Goal: Transaction & Acquisition: Purchase product/service

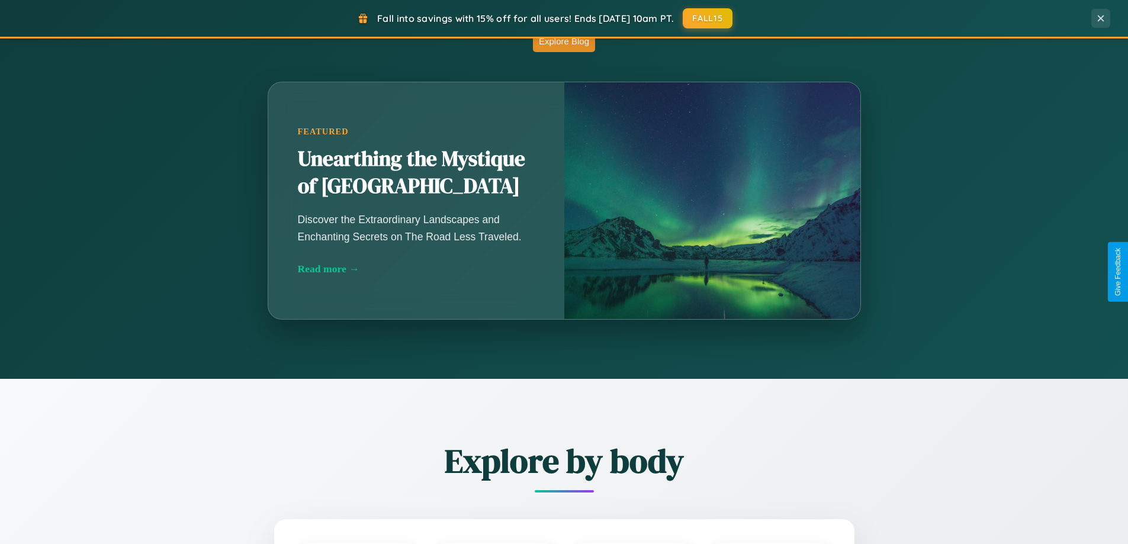
scroll to position [2279, 0]
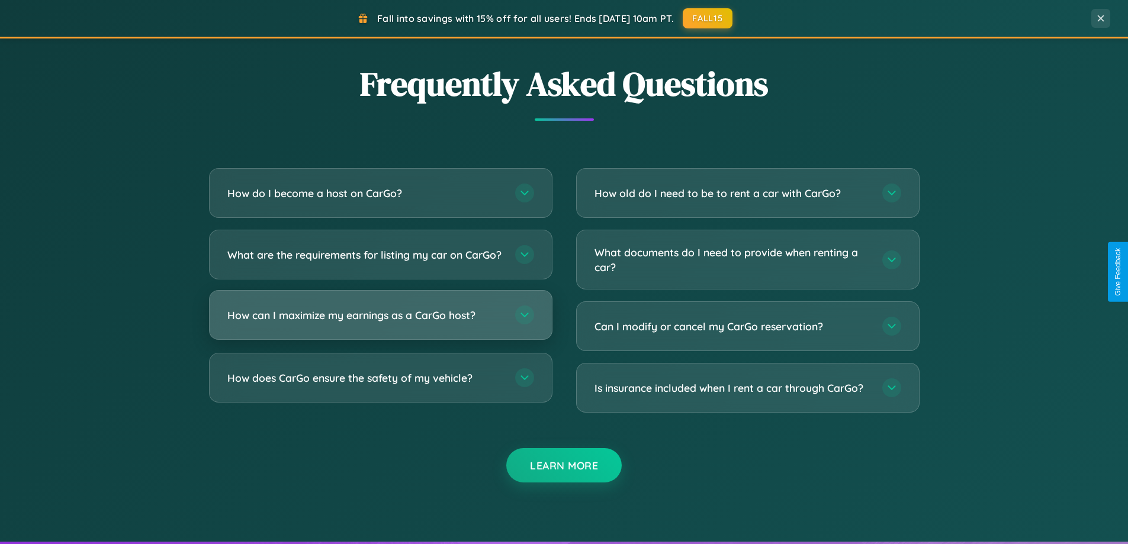
click at [380, 323] on h3 "How can I maximize my earnings as a CarGo host?" at bounding box center [365, 315] width 276 height 15
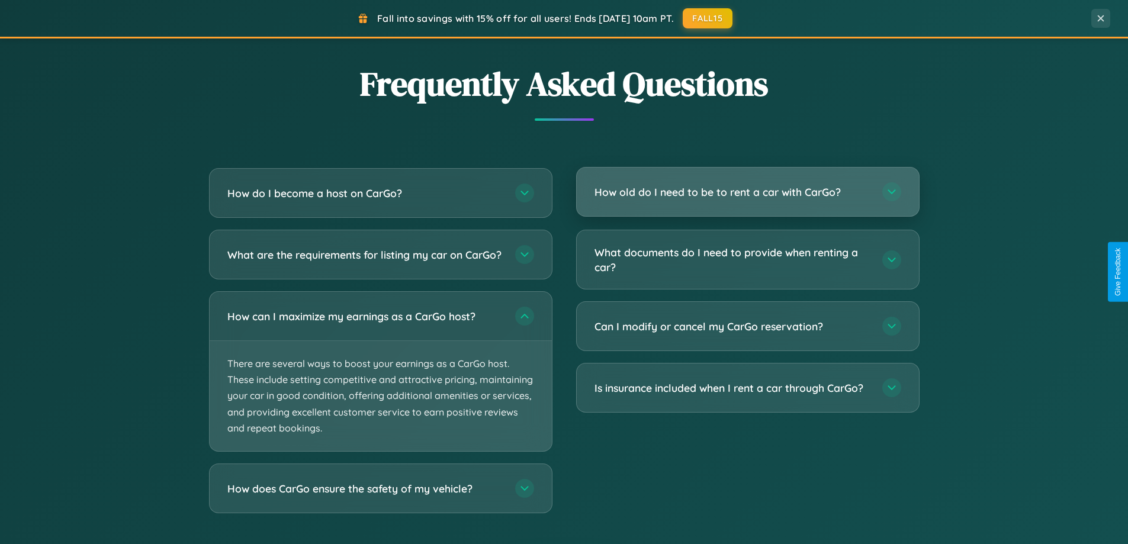
click at [747, 193] on h3 "How old do I need to be to rent a car with CarGo?" at bounding box center [733, 192] width 276 height 15
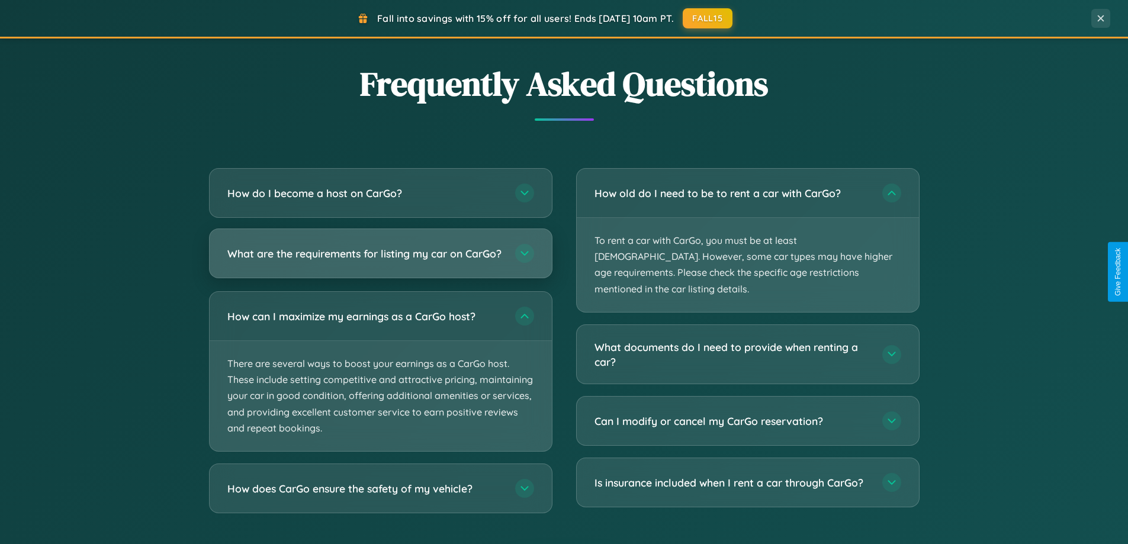
click at [380, 258] on h3 "What are the requirements for listing my car on CarGo?" at bounding box center [365, 253] width 276 height 15
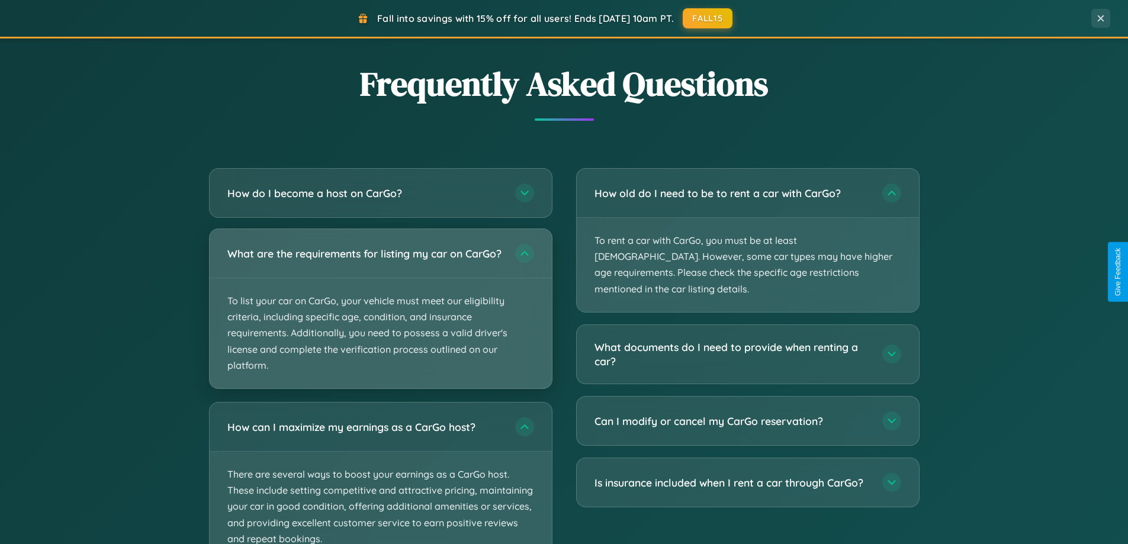
scroll to position [510, 0]
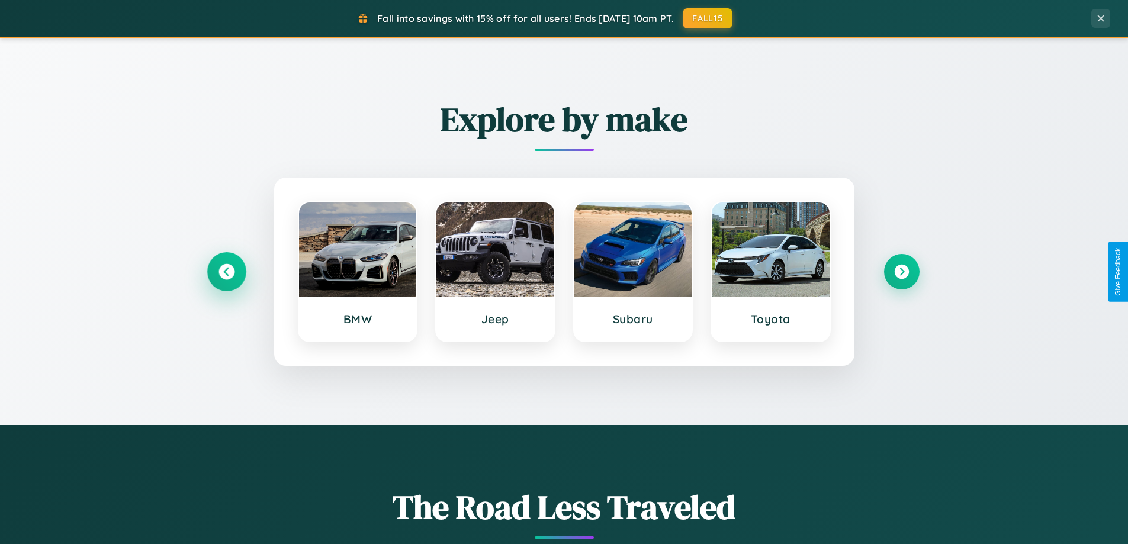
click at [226, 272] on icon at bounding box center [227, 272] width 16 height 16
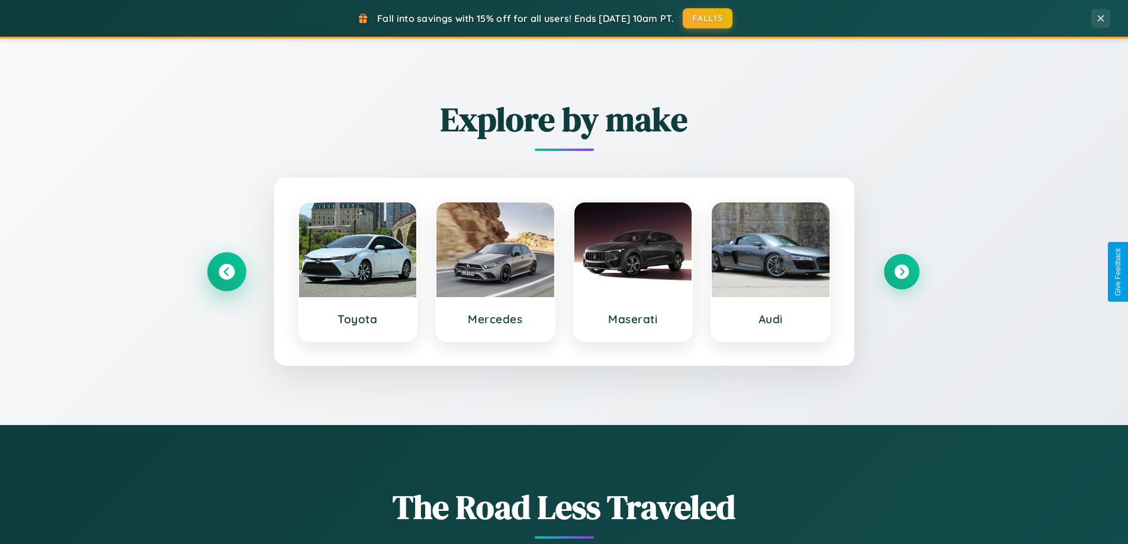
click at [226, 272] on icon at bounding box center [227, 272] width 16 height 16
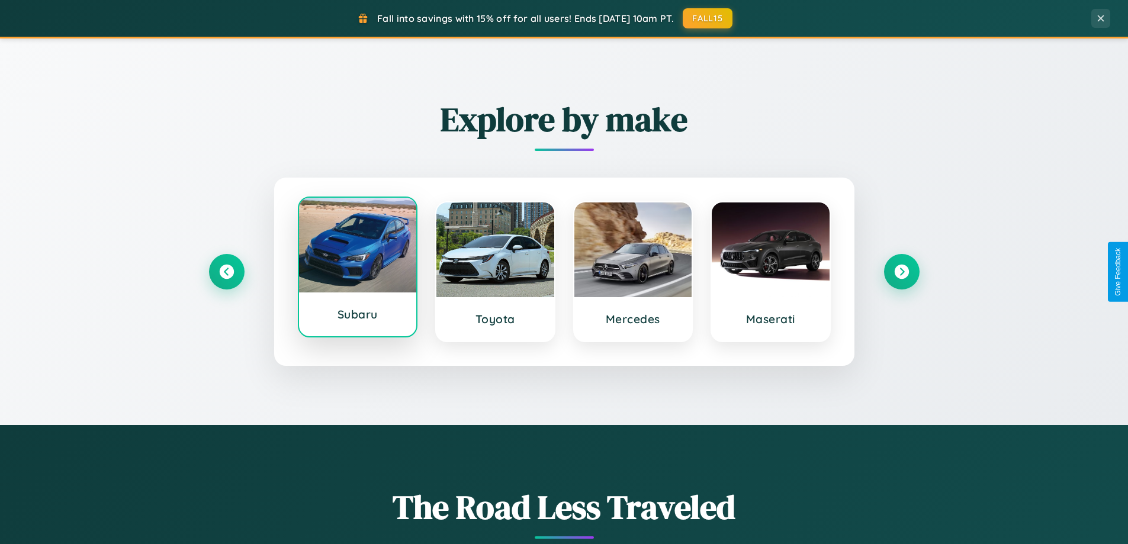
click at [357, 267] on div at bounding box center [358, 245] width 118 height 95
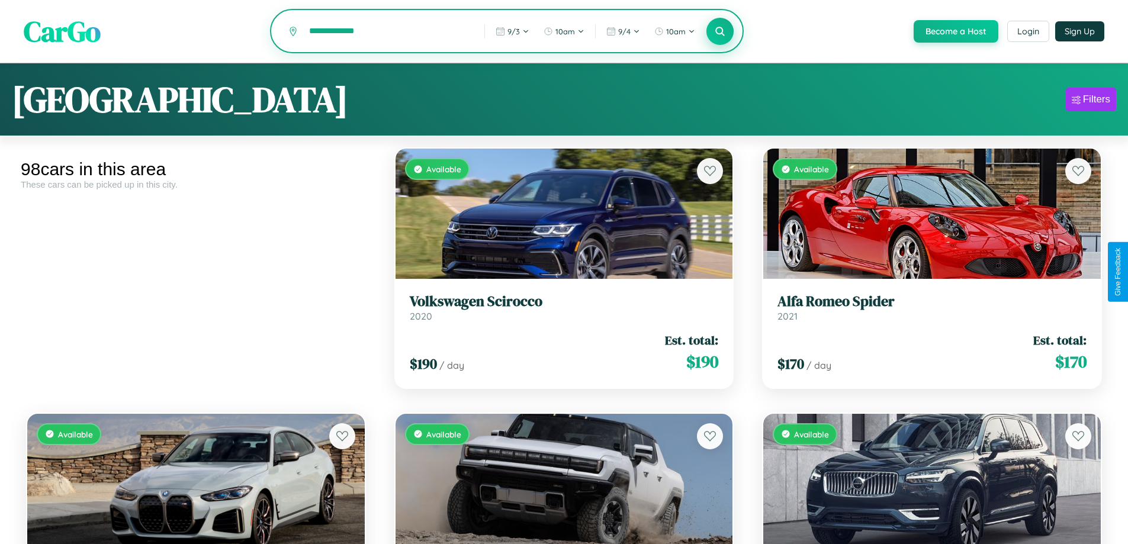
type input "**********"
click at [719, 32] on icon at bounding box center [720, 30] width 11 height 11
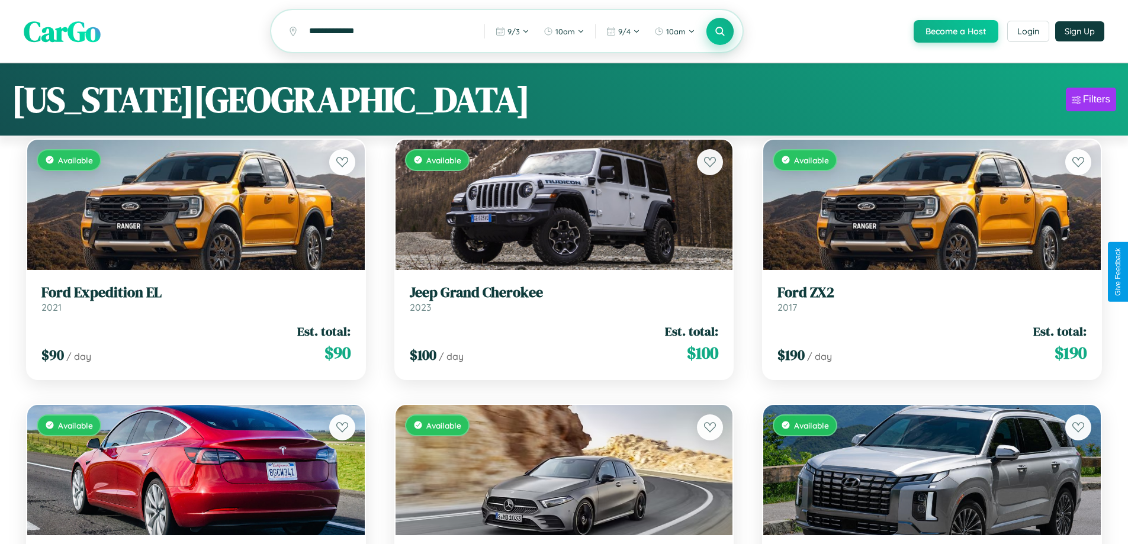
scroll to position [2553, 0]
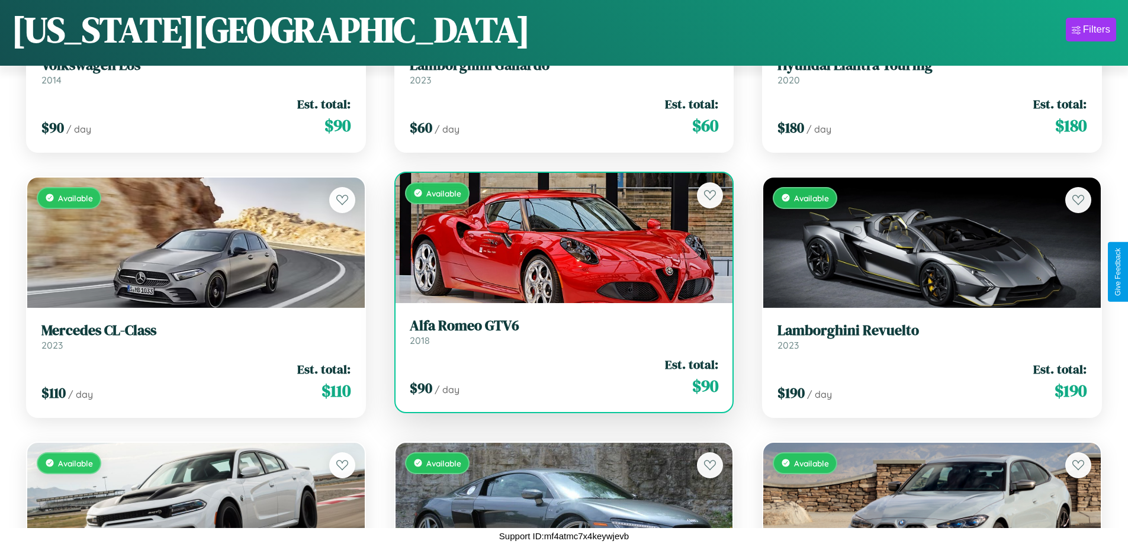
click at [559, 335] on h3 "Alfa Romeo GTV6" at bounding box center [564, 325] width 309 height 17
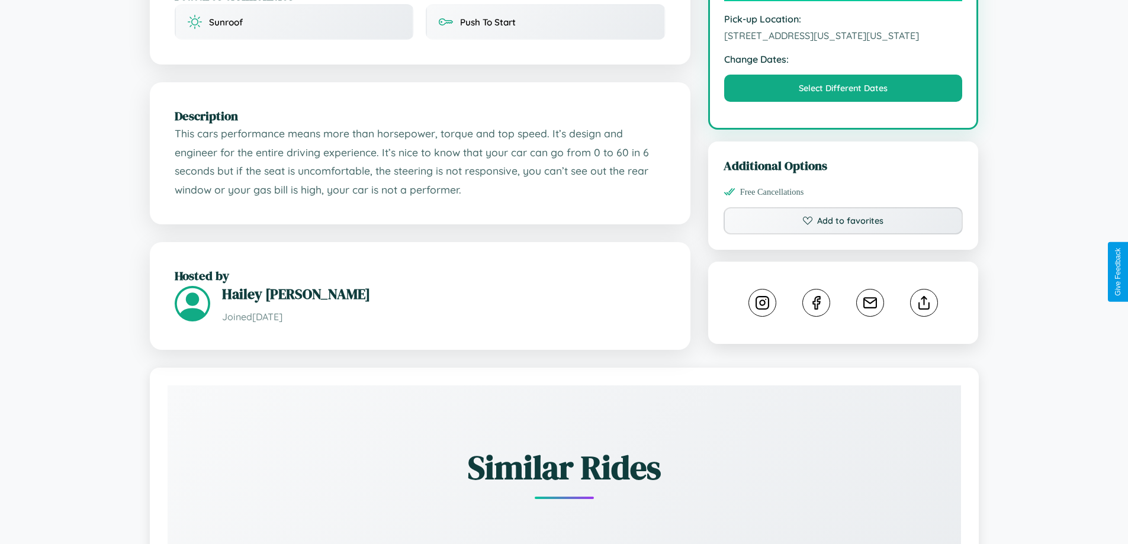
scroll to position [401, 0]
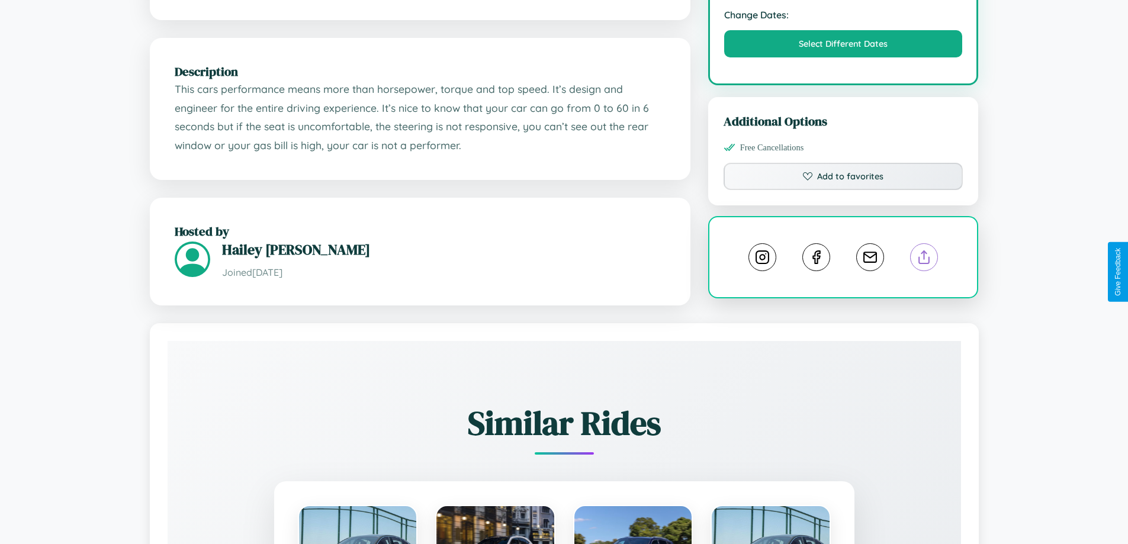
click at [924, 259] on line at bounding box center [924, 255] width 0 height 8
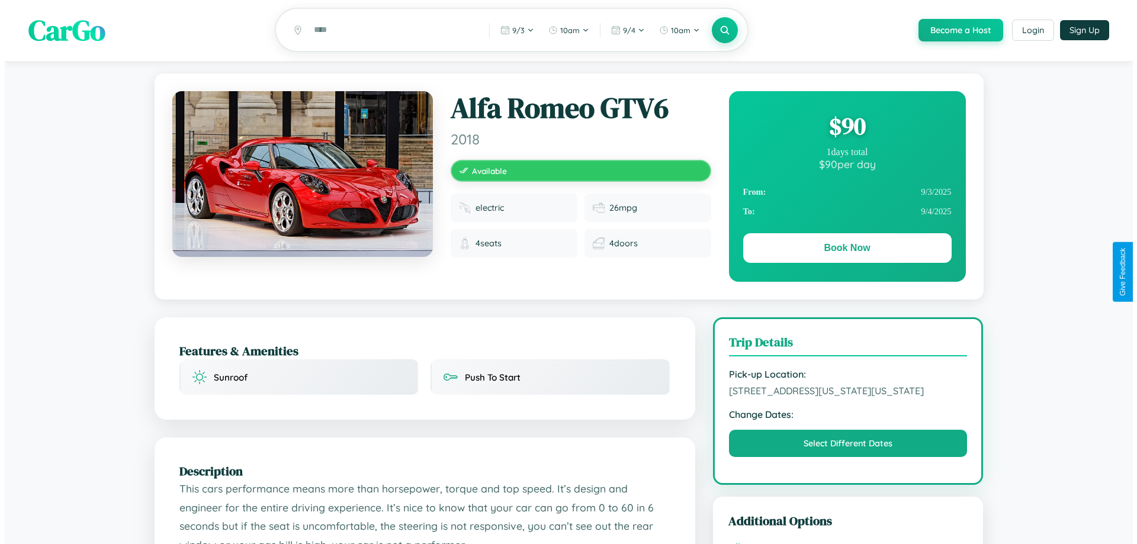
scroll to position [0, 0]
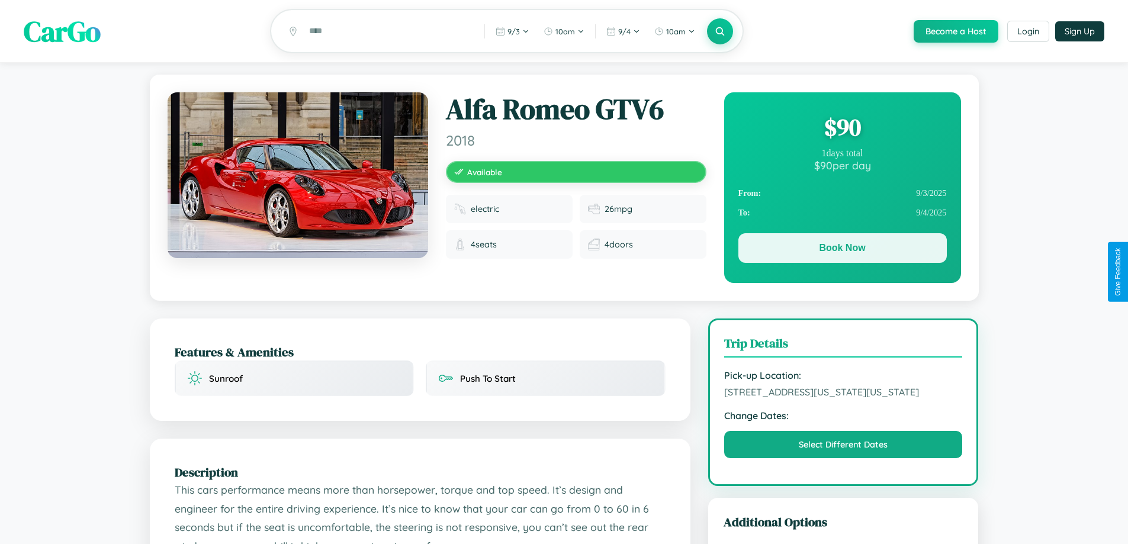
click at [842, 250] on button "Book Now" at bounding box center [842, 248] width 208 height 30
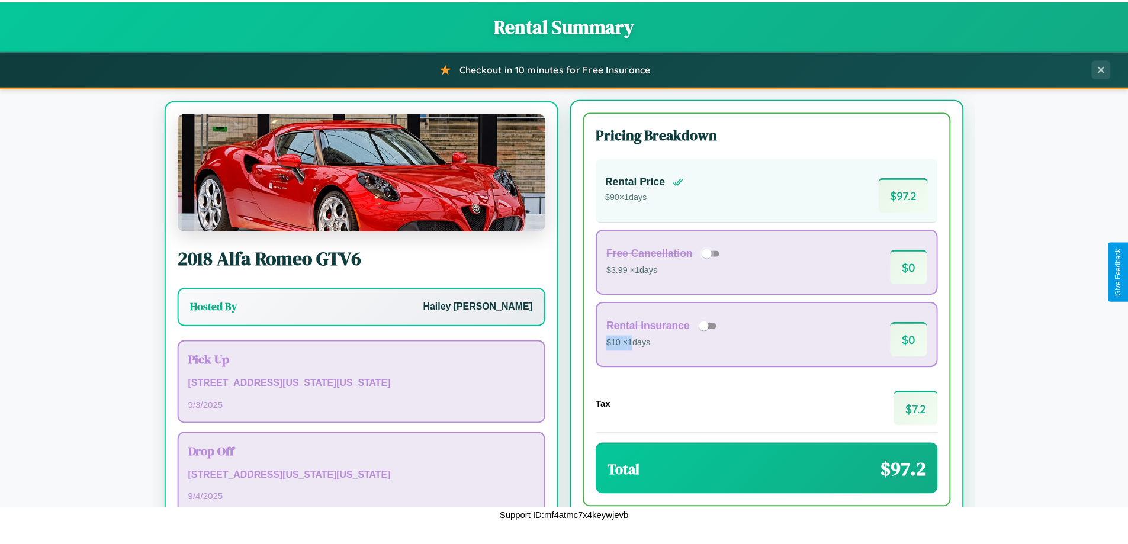
scroll to position [55, 0]
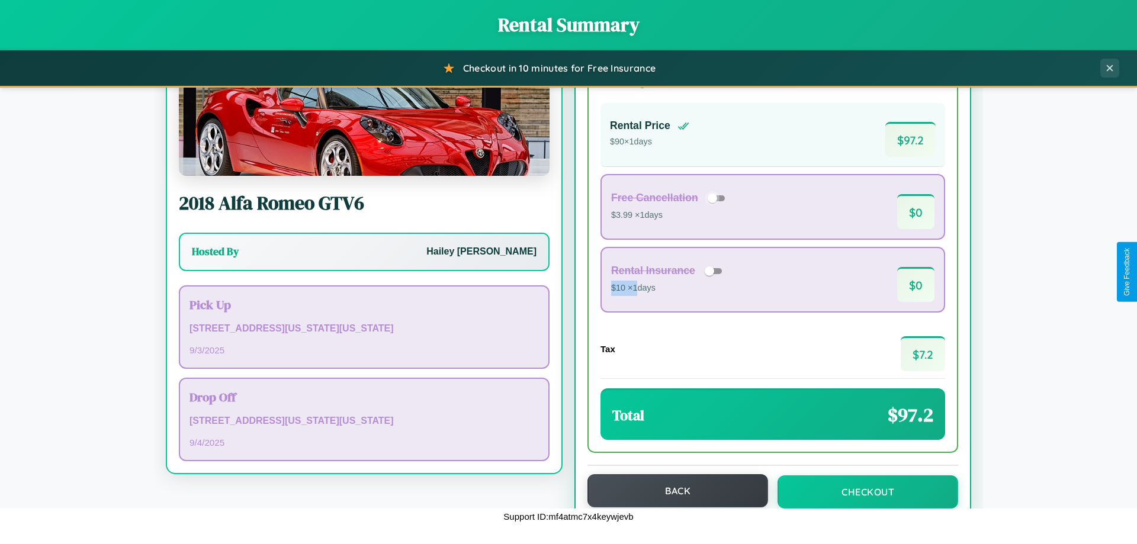
click at [672, 491] on button "Back" at bounding box center [677, 490] width 181 height 33
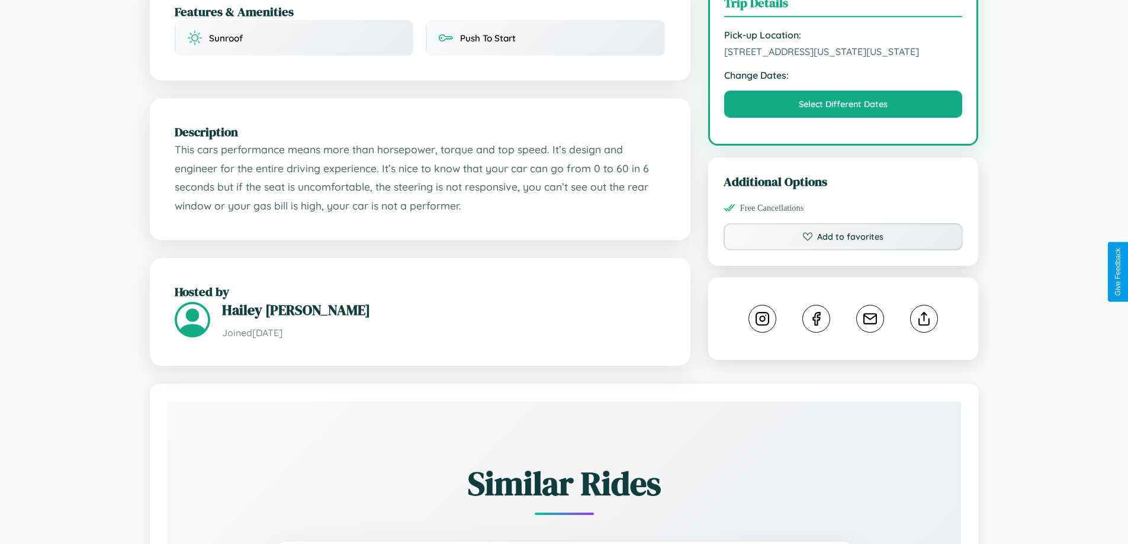
scroll to position [401, 0]
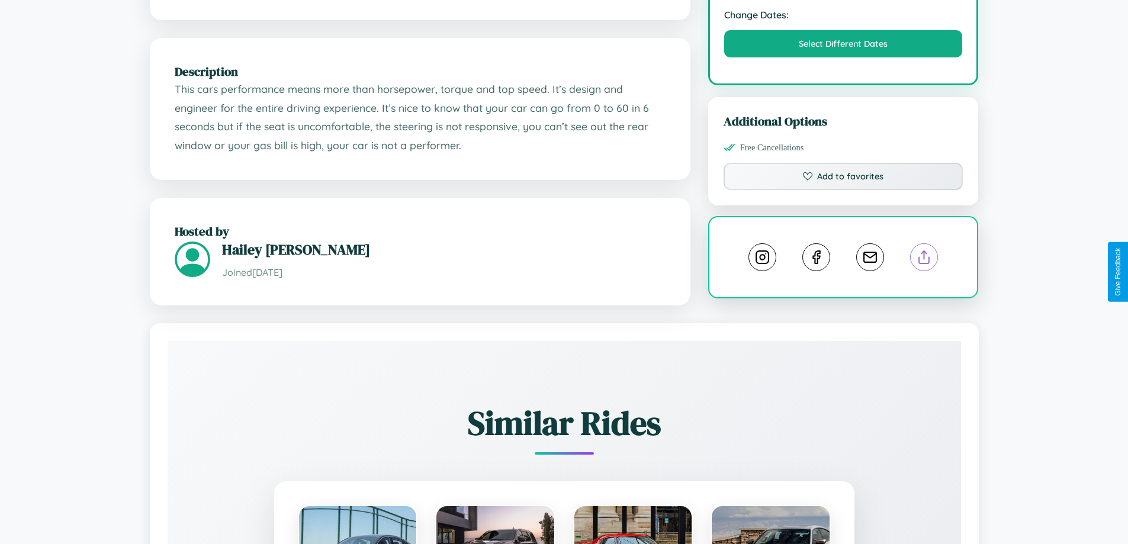
click at [924, 259] on line at bounding box center [924, 255] width 0 height 8
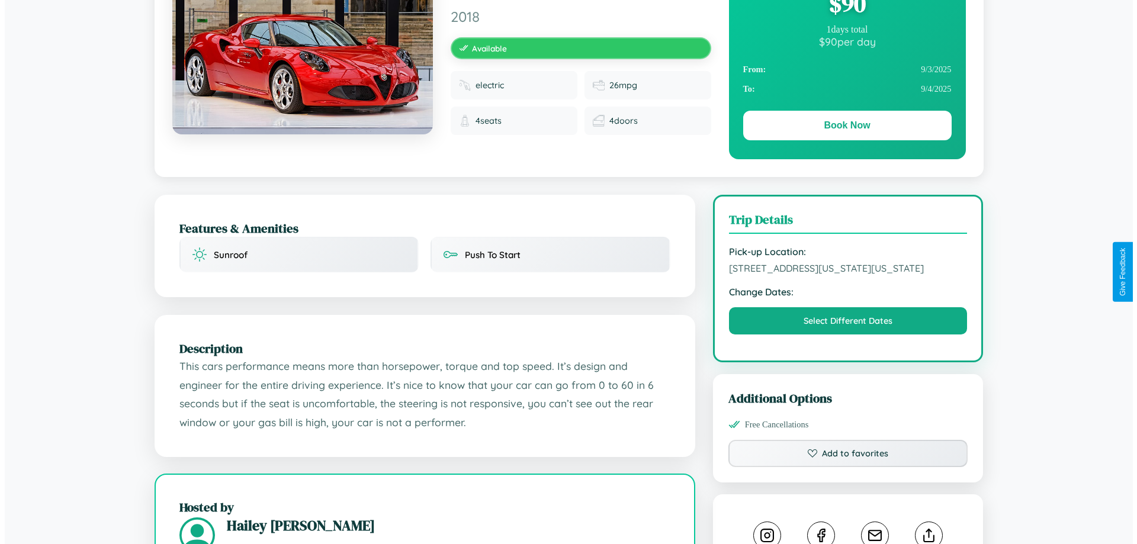
scroll to position [0, 0]
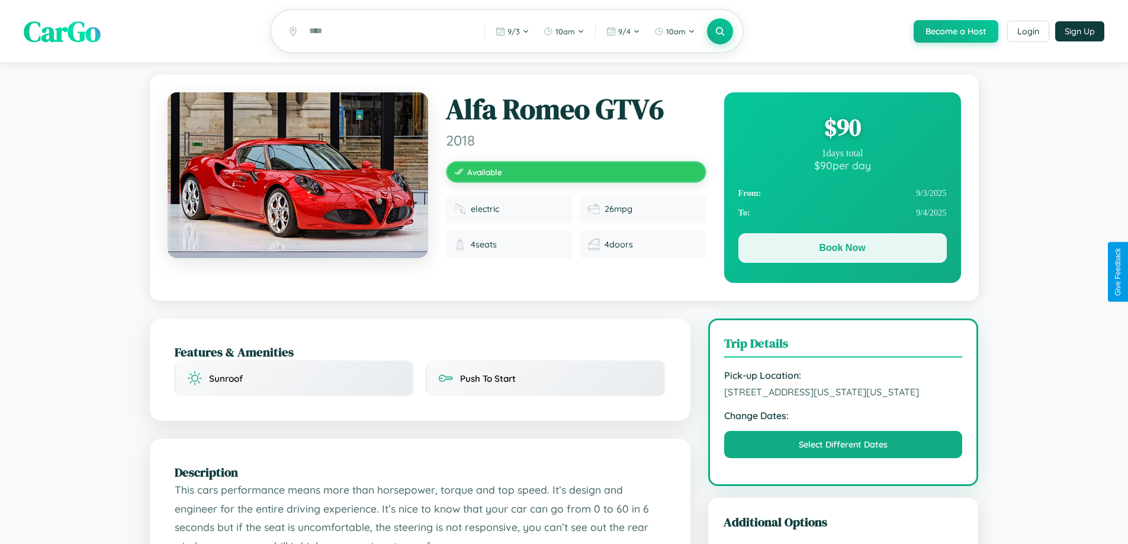
click at [842, 250] on button "Book Now" at bounding box center [842, 248] width 208 height 30
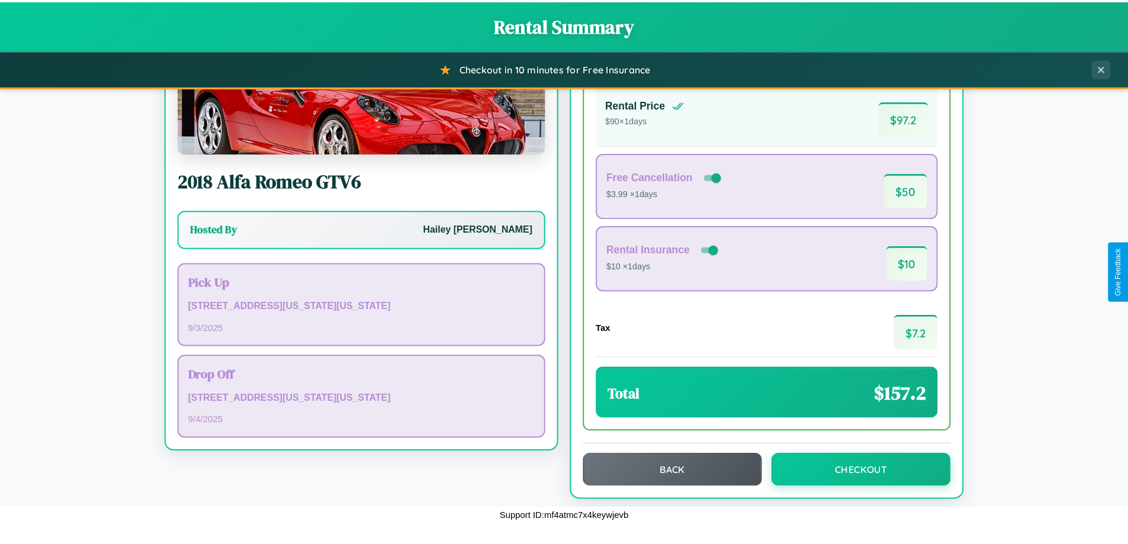
scroll to position [81, 0]
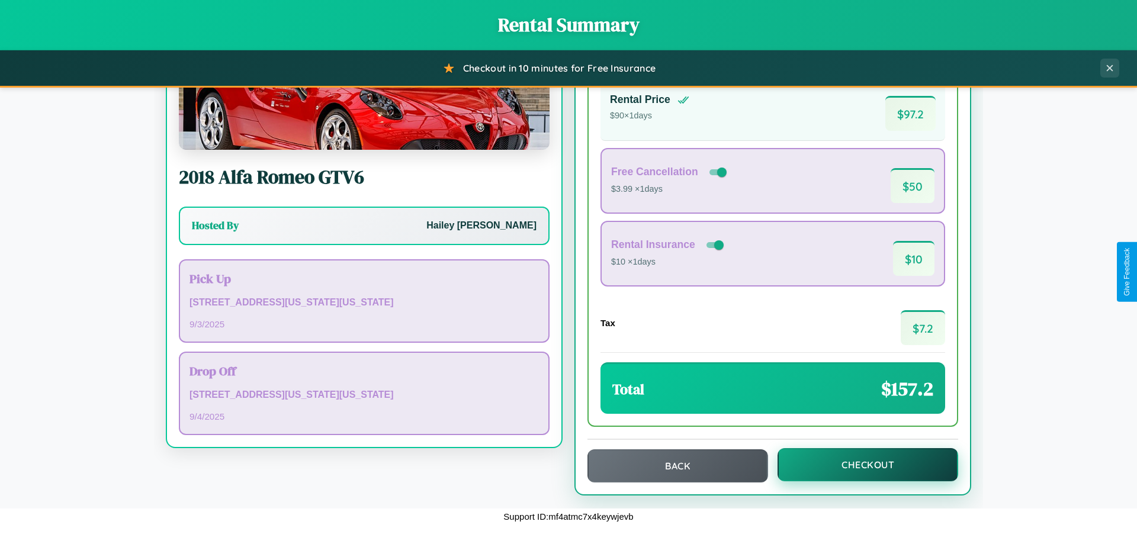
click at [860, 465] on button "Checkout" at bounding box center [867, 464] width 181 height 33
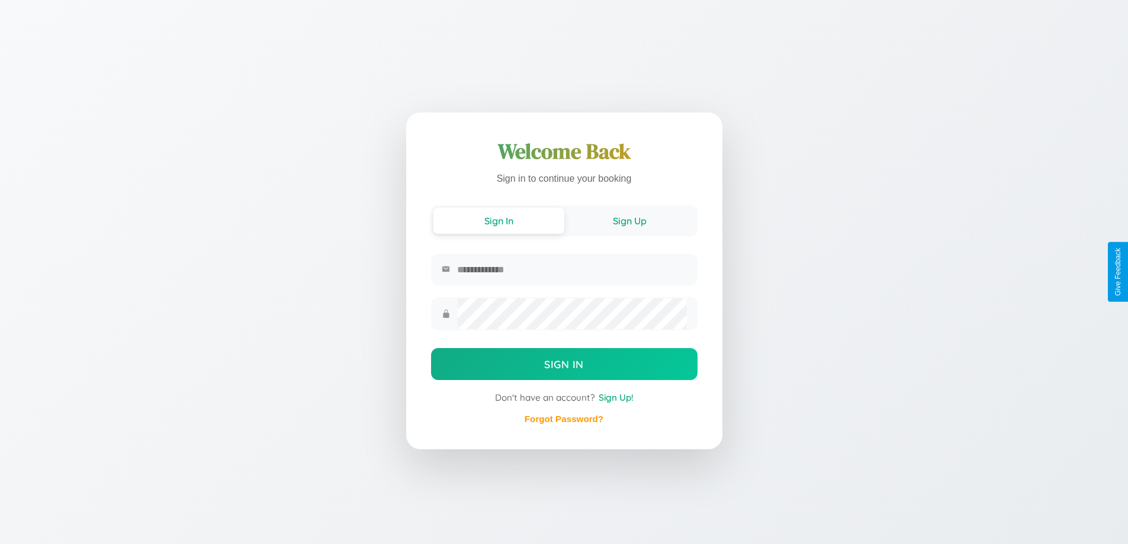
click at [629, 220] on button "Sign Up" at bounding box center [629, 221] width 131 height 26
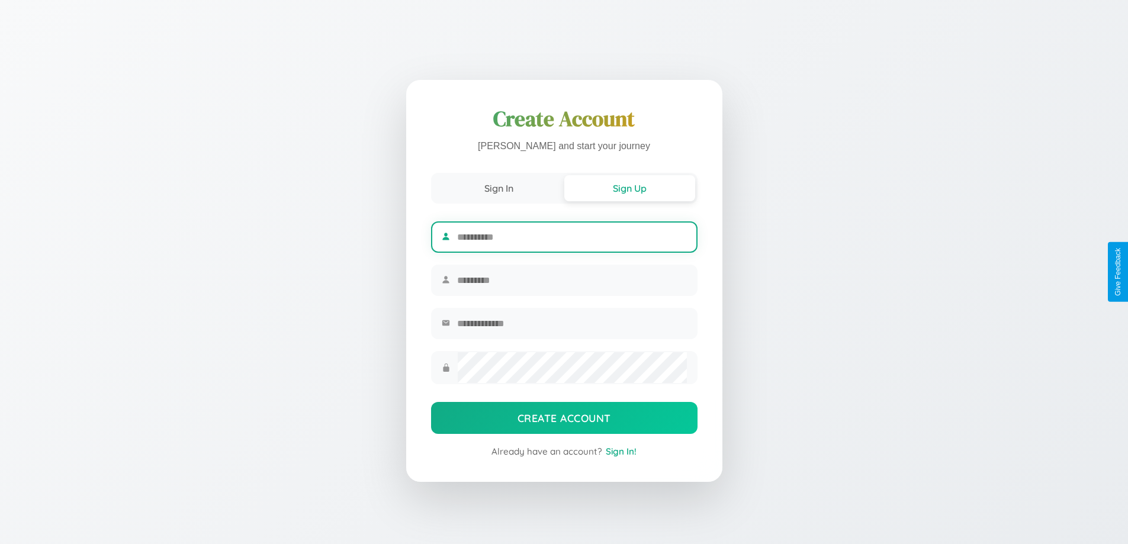
click at [571, 235] on input "text" at bounding box center [571, 237] width 229 height 29
type input "********"
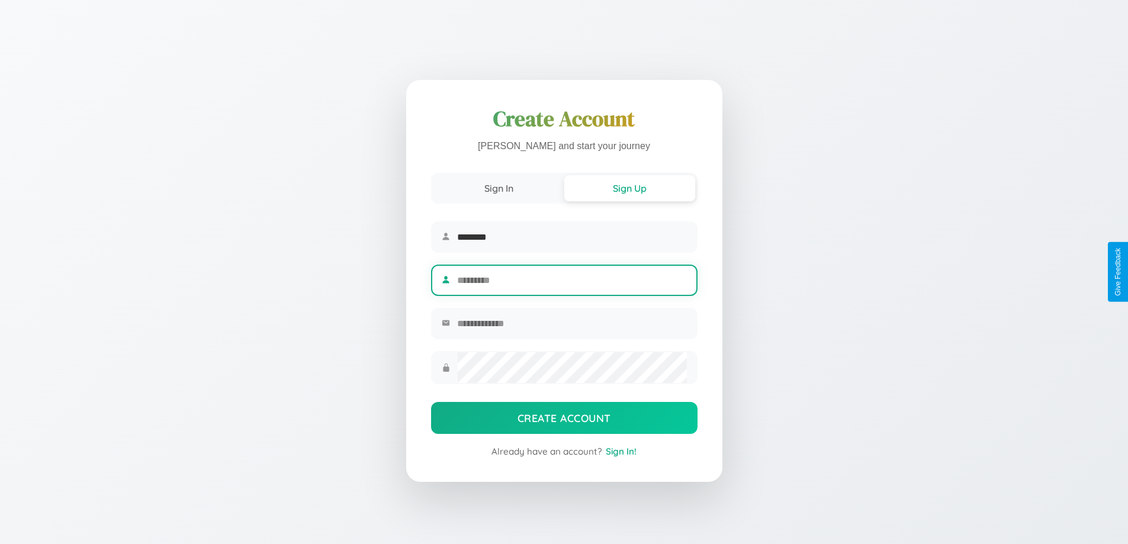
click at [571, 280] on input "text" at bounding box center [571, 280] width 229 height 29
type input "*********"
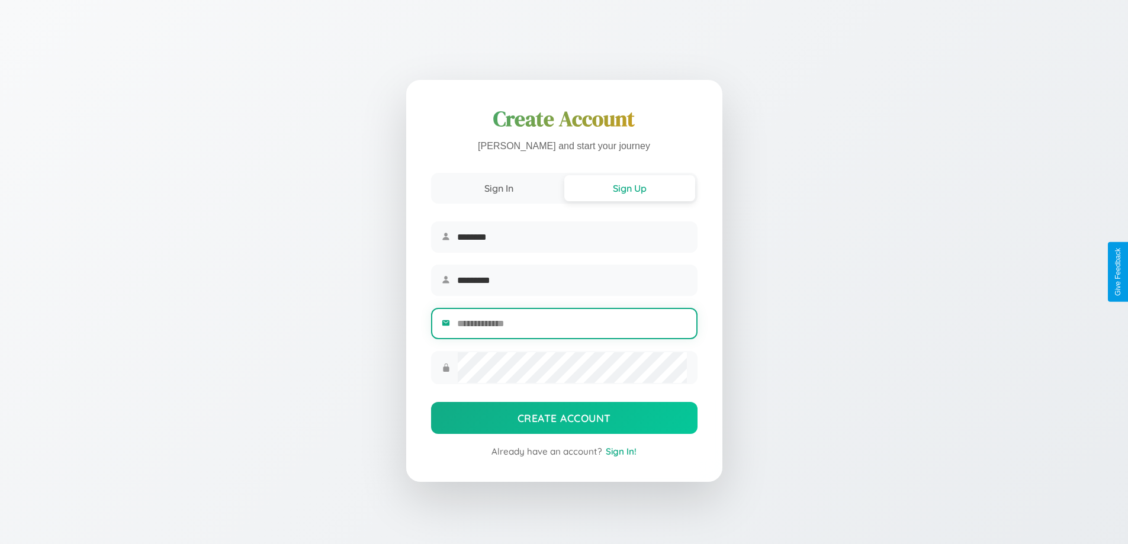
click at [571, 325] on input "email" at bounding box center [571, 323] width 229 height 29
type input "**********"
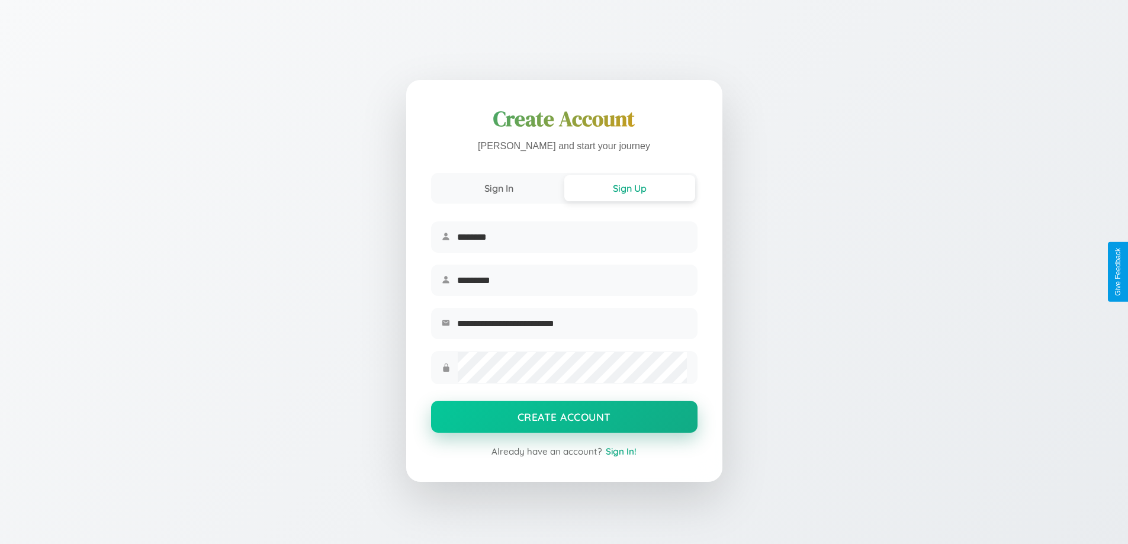
click at [564, 420] on button "Create Account" at bounding box center [564, 417] width 266 height 32
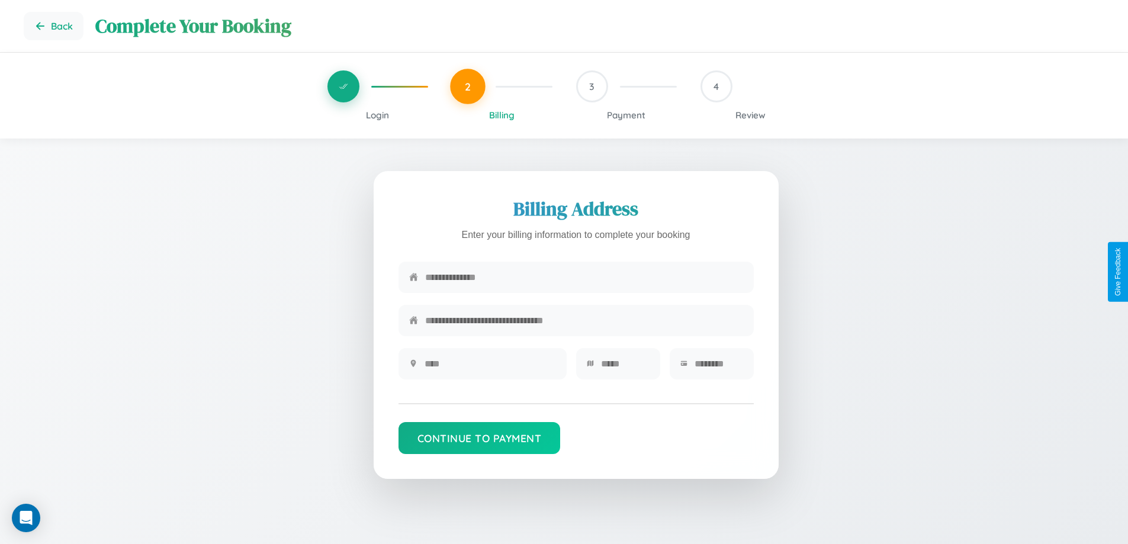
click at [584, 278] on input "text" at bounding box center [584, 277] width 318 height 29
type input "**********"
click at [490, 368] on input "text" at bounding box center [490, 363] width 131 height 29
type input "********"
click at [625, 368] on input "text" at bounding box center [625, 363] width 49 height 29
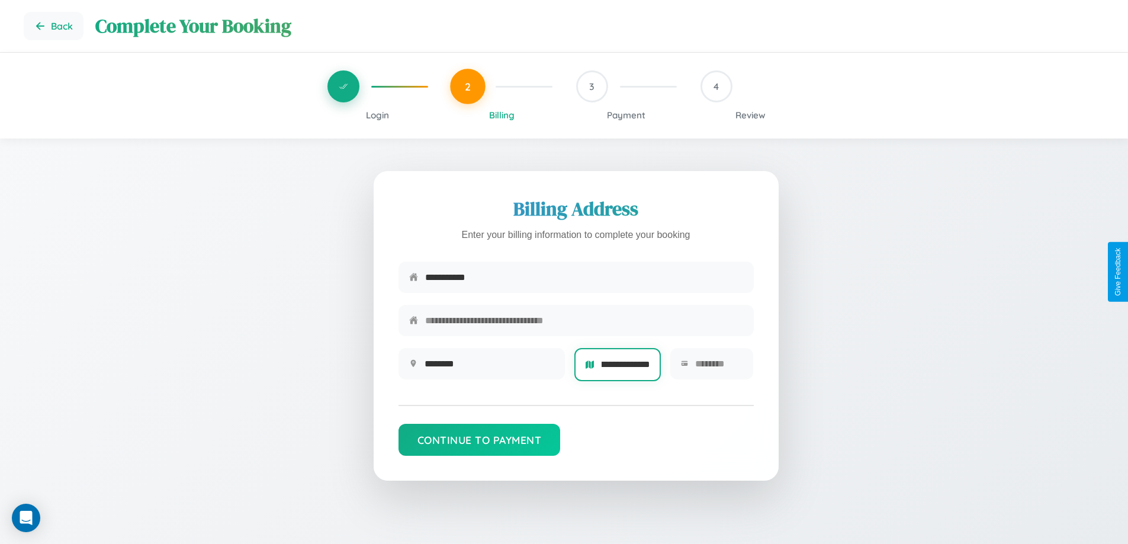
scroll to position [0, 17]
type input "**********"
click at [718, 368] on input "text" at bounding box center [719, 363] width 48 height 29
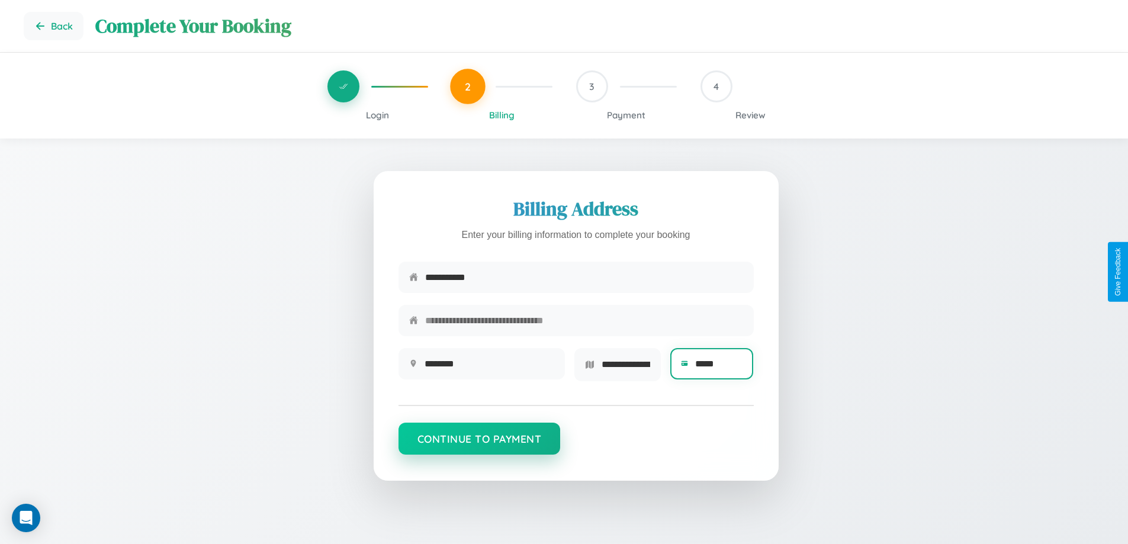
type input "*****"
click at [479, 443] on button "Continue to Payment" at bounding box center [480, 439] width 162 height 32
